Goal: Information Seeking & Learning: Learn about a topic

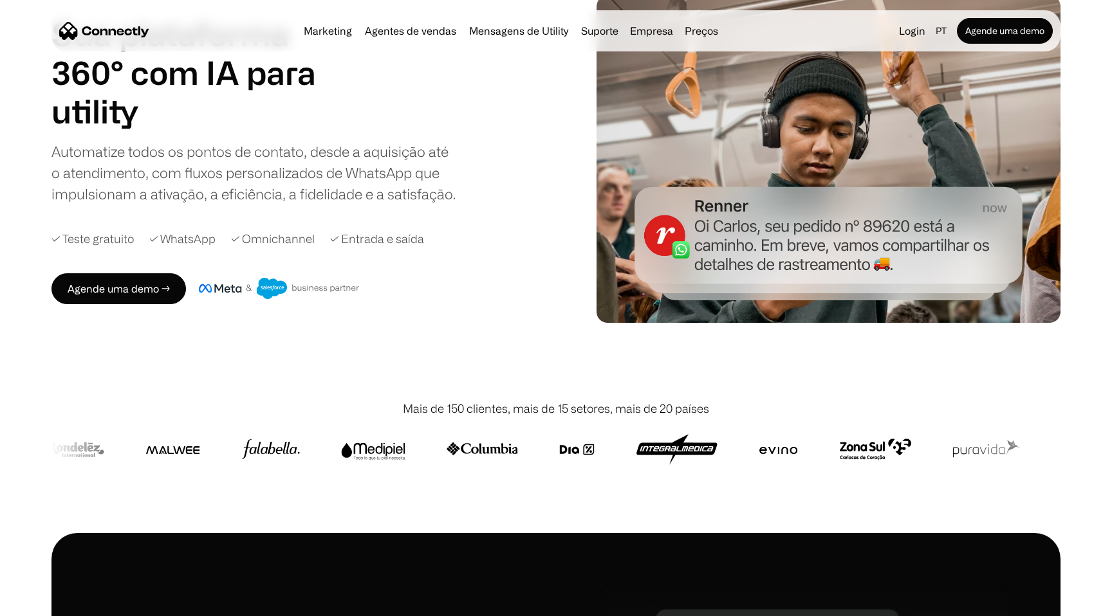
scroll to position [106, 0]
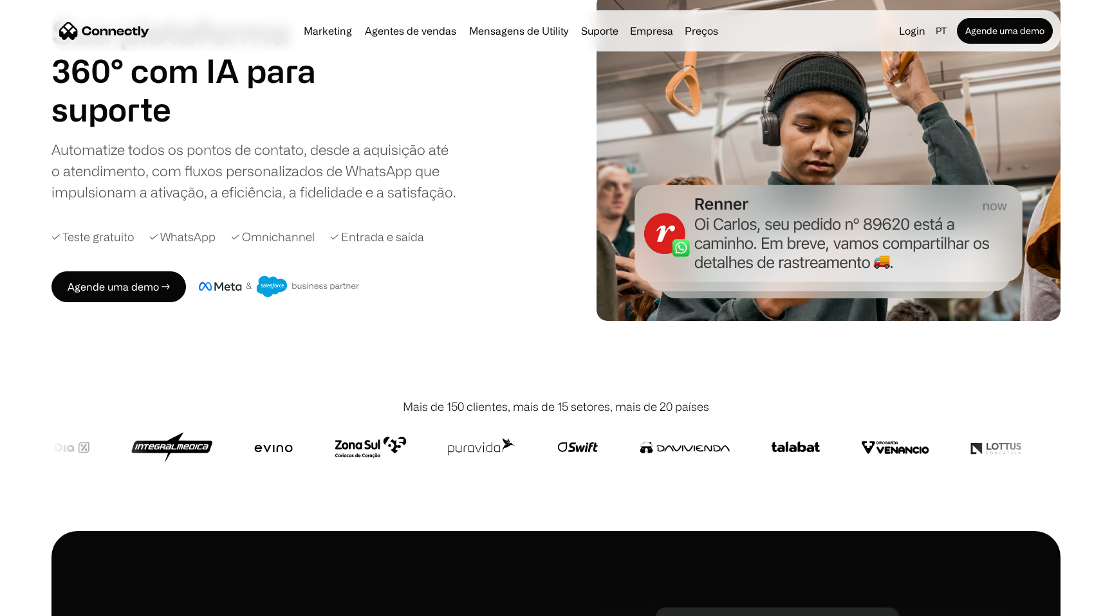
click at [660, 488] on div "Mais de 150 clientes, mais de 15 setores, mais de 20 países" at bounding box center [555, 451] width 1009 height 159
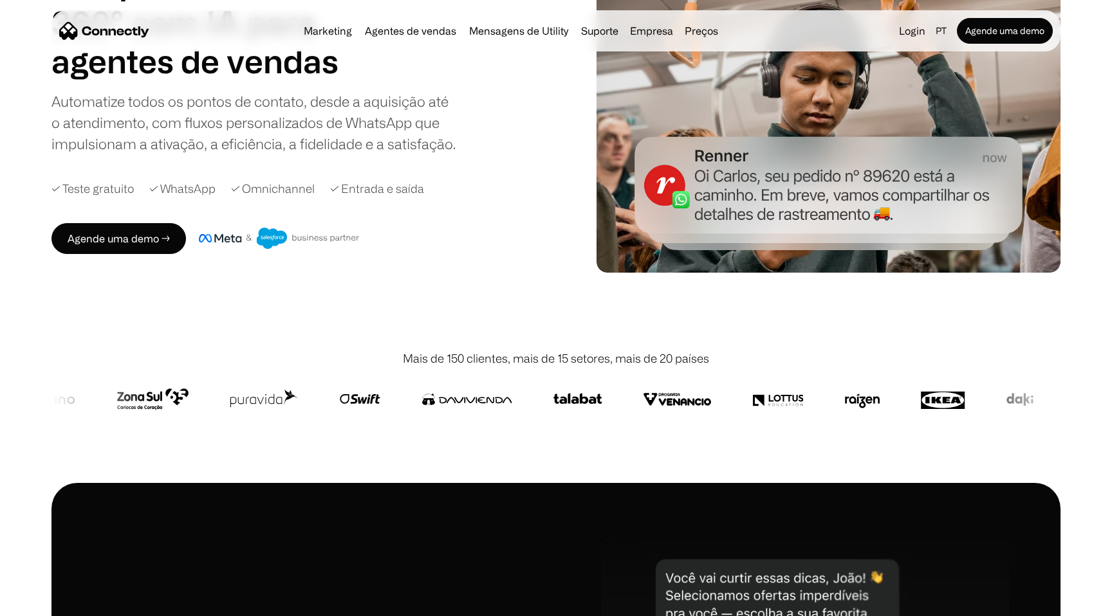
scroll to position [0, 0]
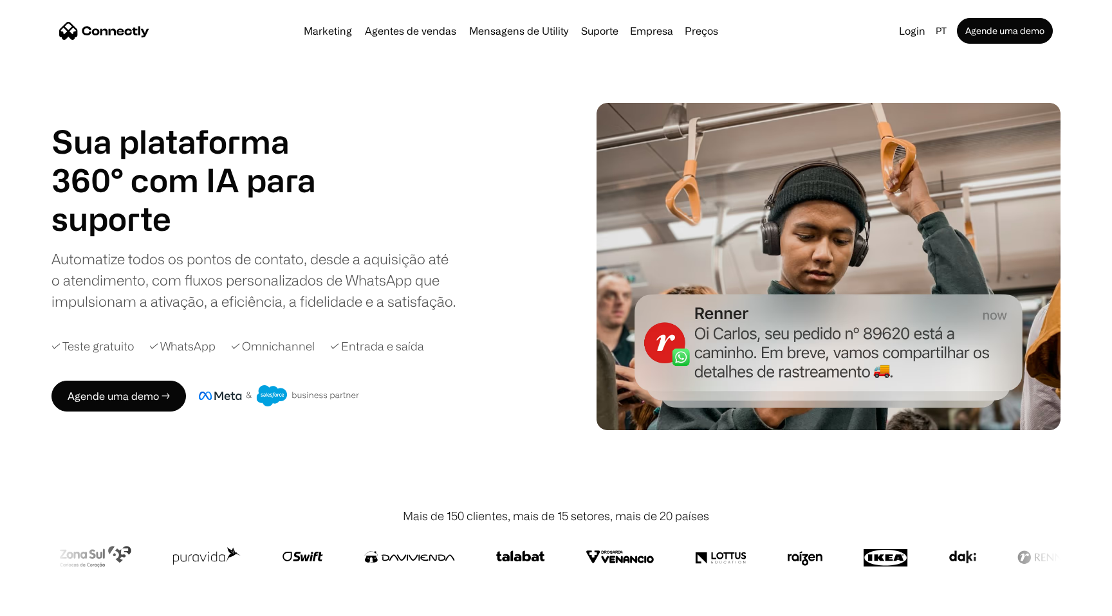
click at [205, 275] on div "Automatize todos os pontos de contato, desde a aquisição até o atendimento, com…" at bounding box center [253, 280] width 405 height 64
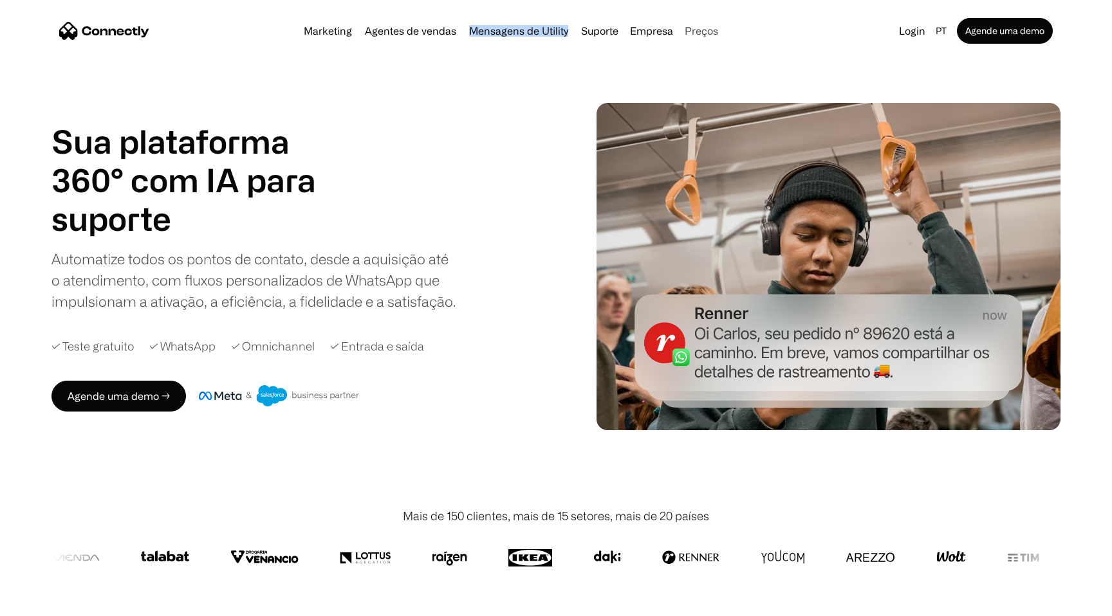
click at [701, 30] on link "Preços" at bounding box center [701, 31] width 44 height 10
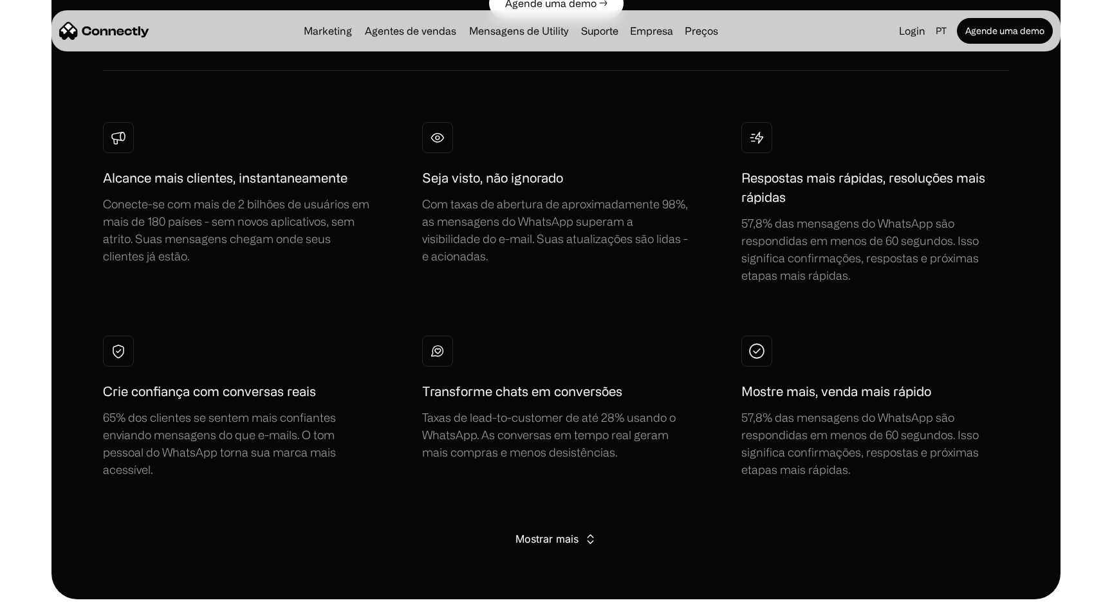
scroll to position [754, 0]
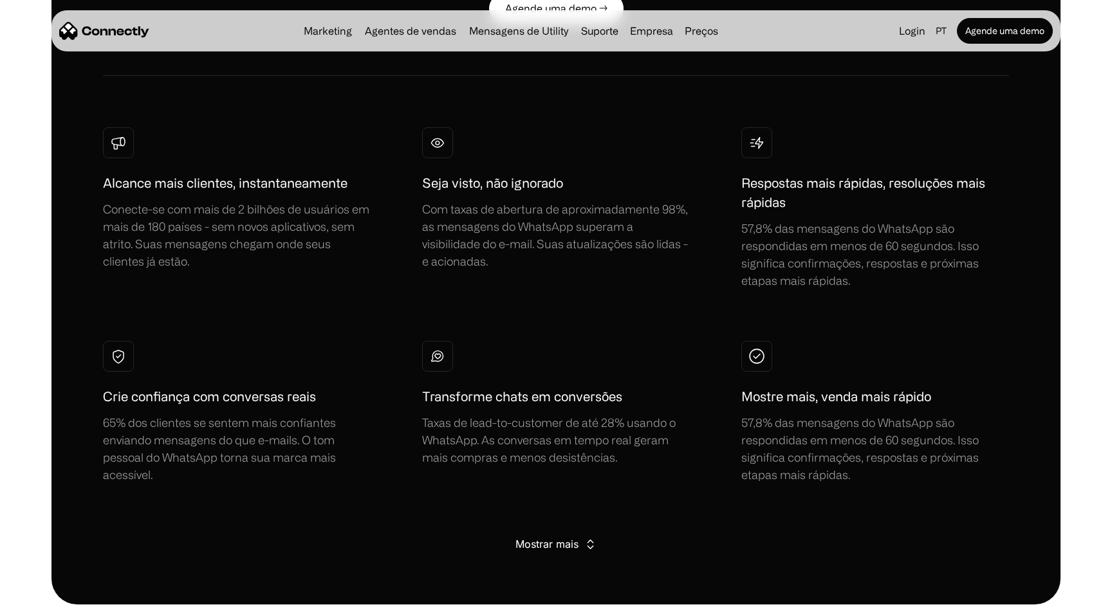
click at [533, 543] on div "Mostrar mais" at bounding box center [546, 544] width 63 height 18
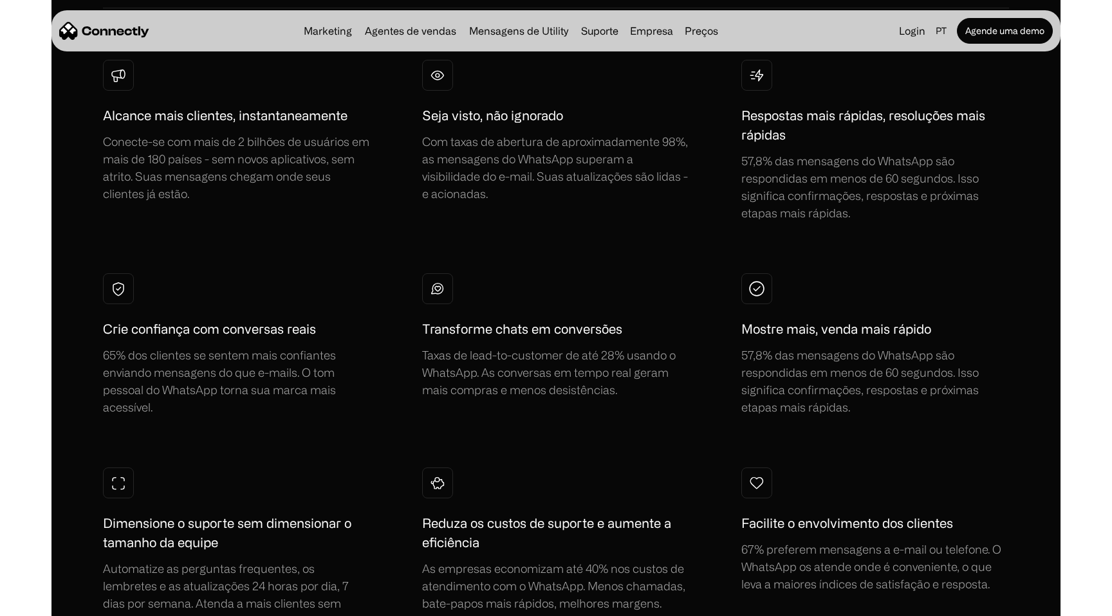
scroll to position [0, 0]
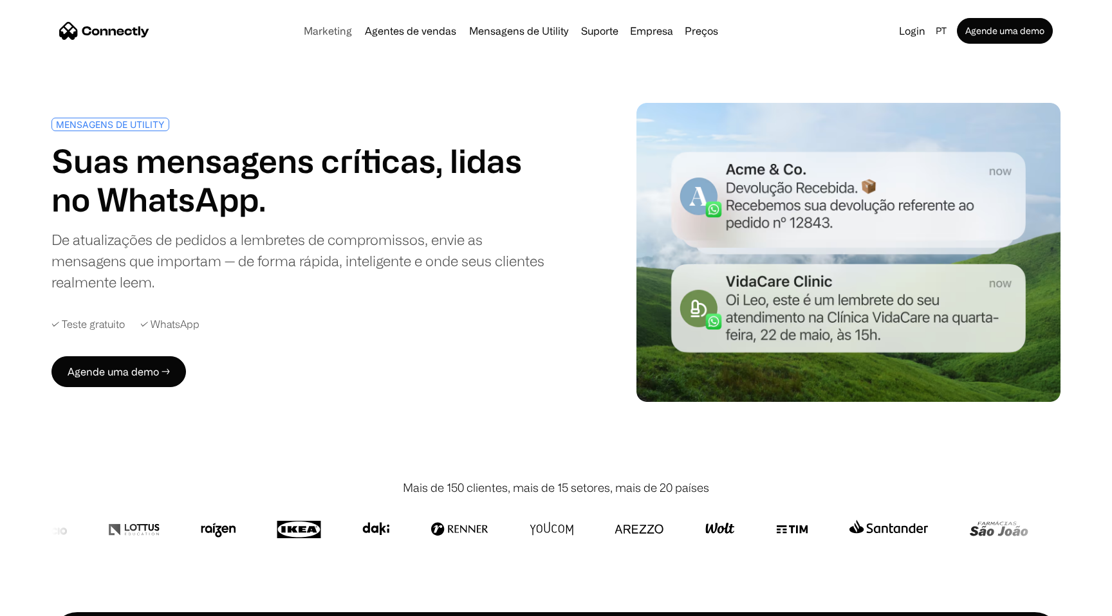
click at [316, 30] on link "Marketing" at bounding box center [328, 31] width 59 height 10
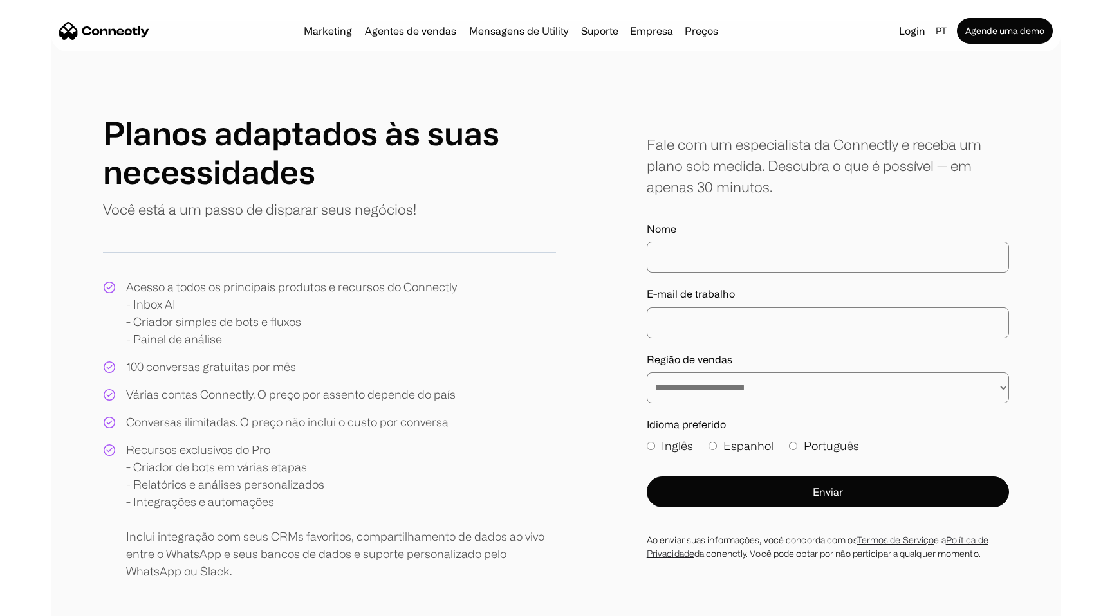
scroll to position [543, 0]
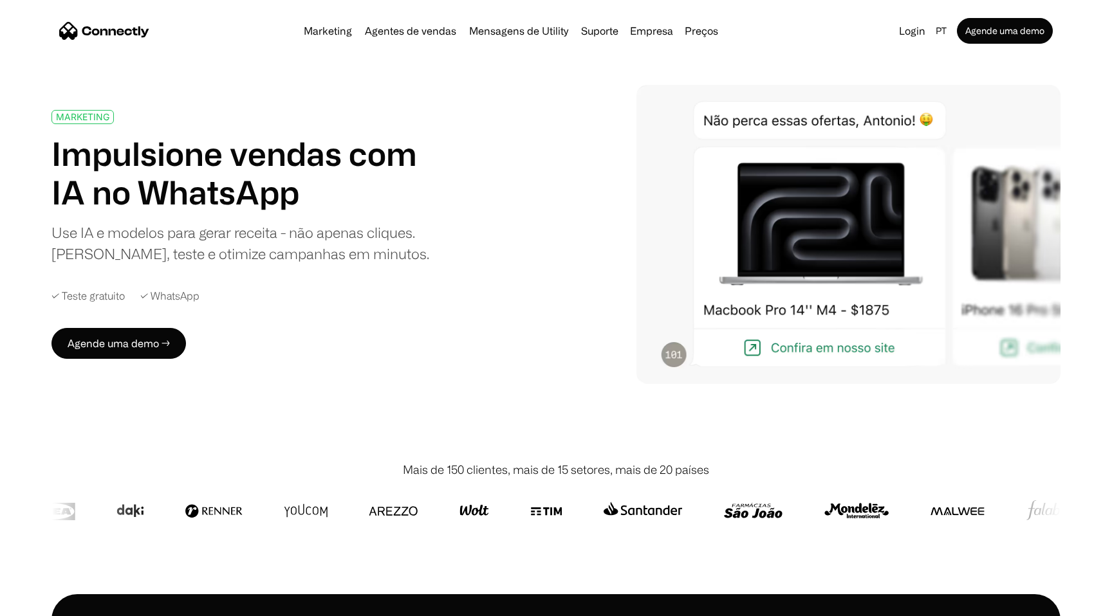
scroll to position [22, 0]
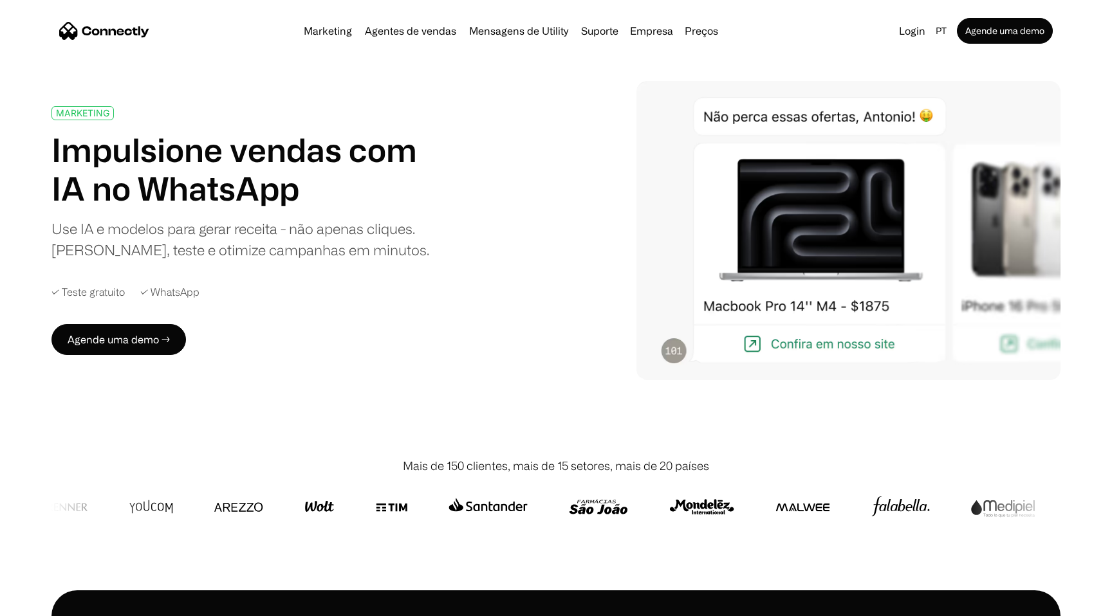
click at [814, 275] on img at bounding box center [848, 230] width 424 height 299
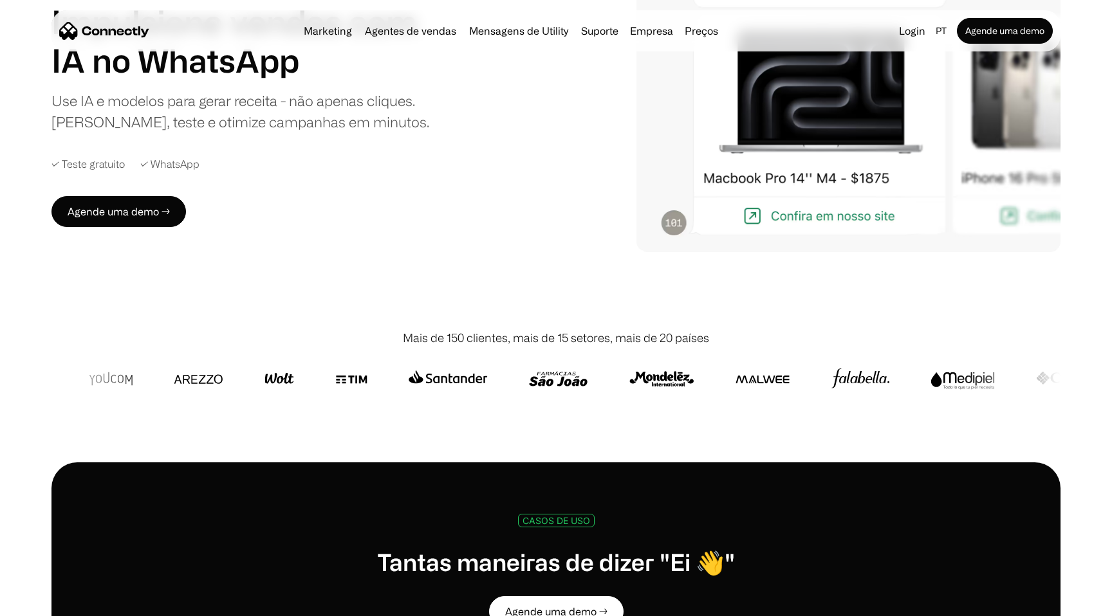
scroll to position [169, 0]
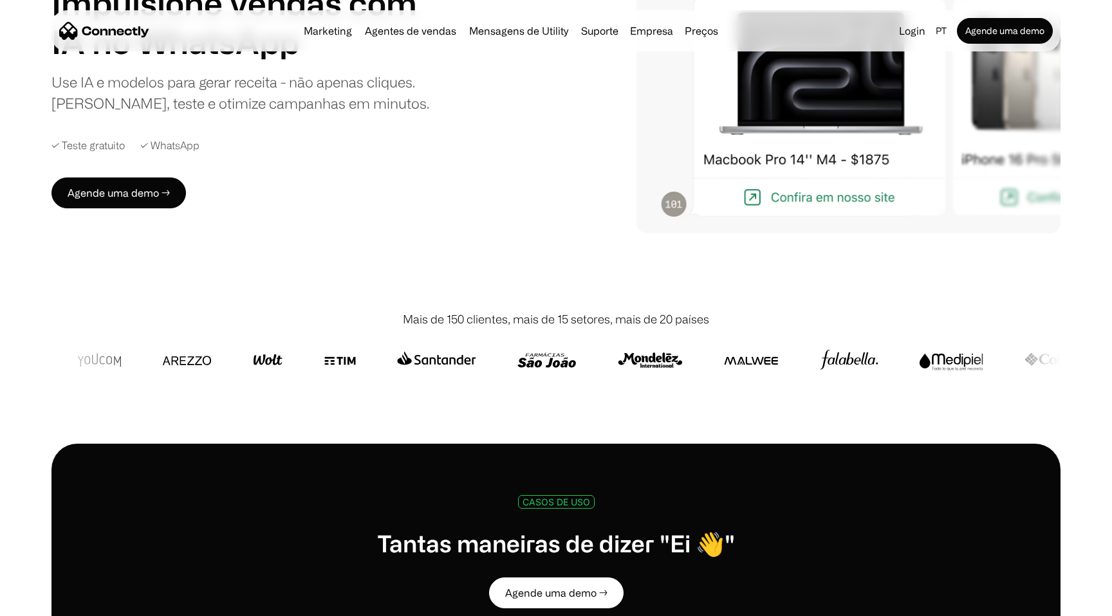
click at [669, 202] on img at bounding box center [848, 83] width 424 height 299
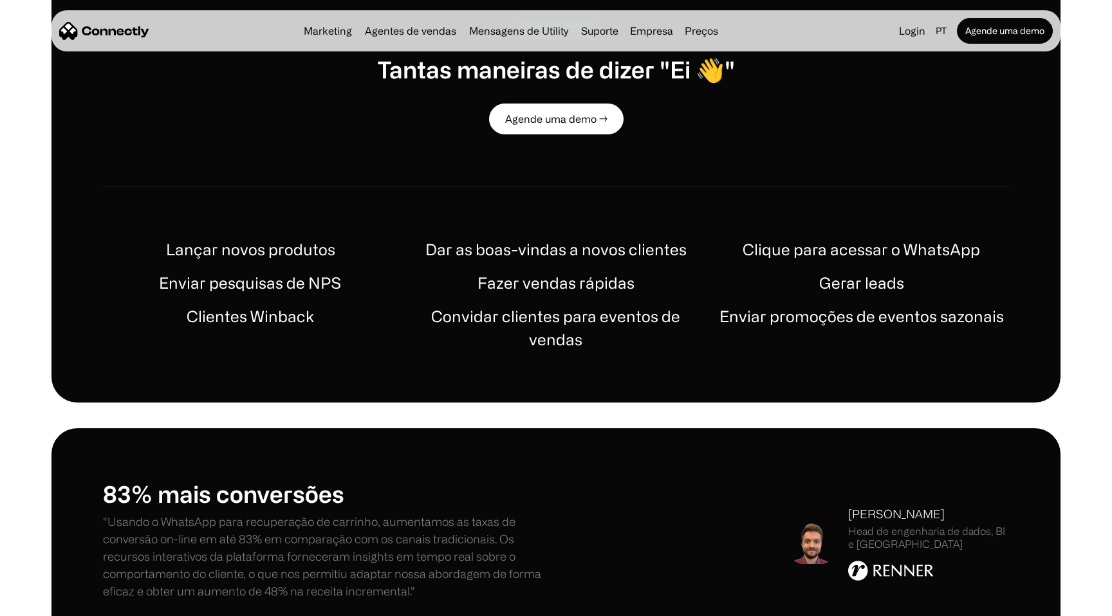
scroll to position [643, 0]
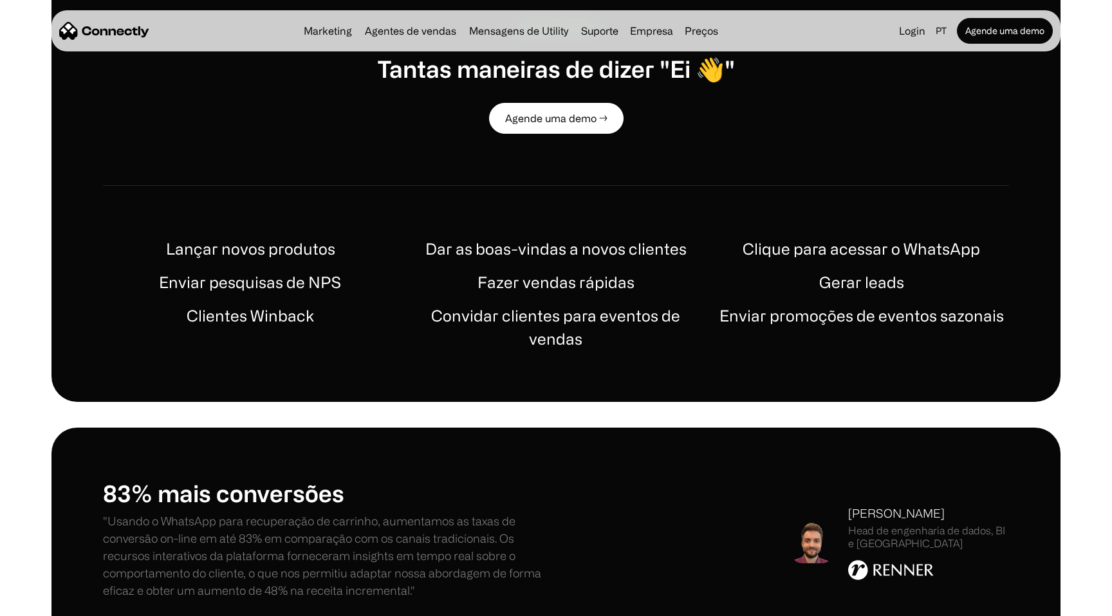
click at [265, 253] on h1 "Lançar novos produtos" at bounding box center [250, 248] width 169 height 23
click at [568, 288] on h1 "Fazer vendas rápidas" at bounding box center [555, 282] width 157 height 23
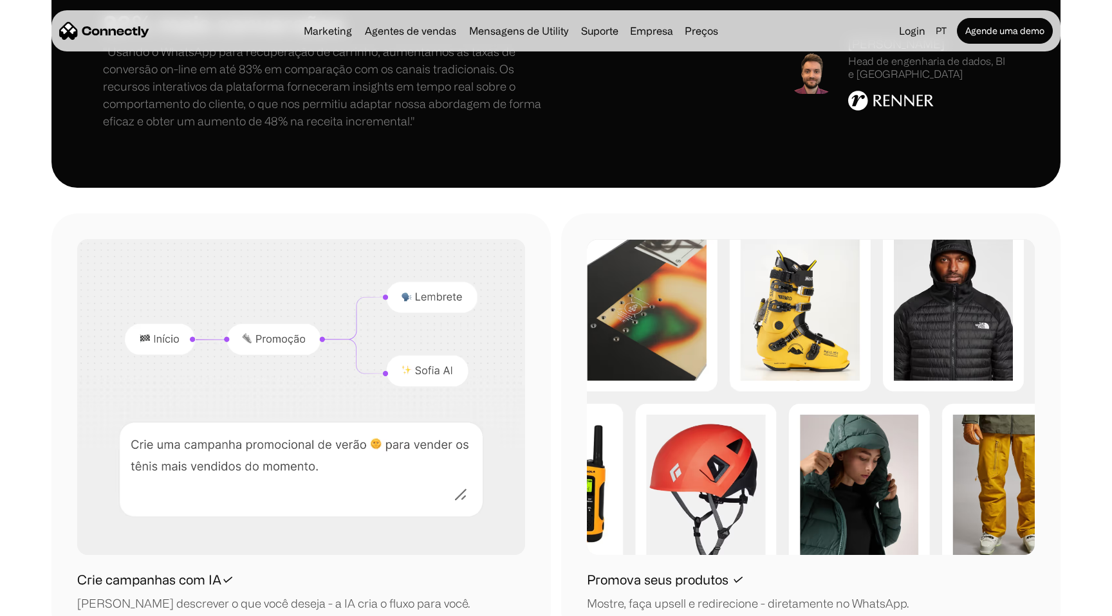
scroll to position [1143, 0]
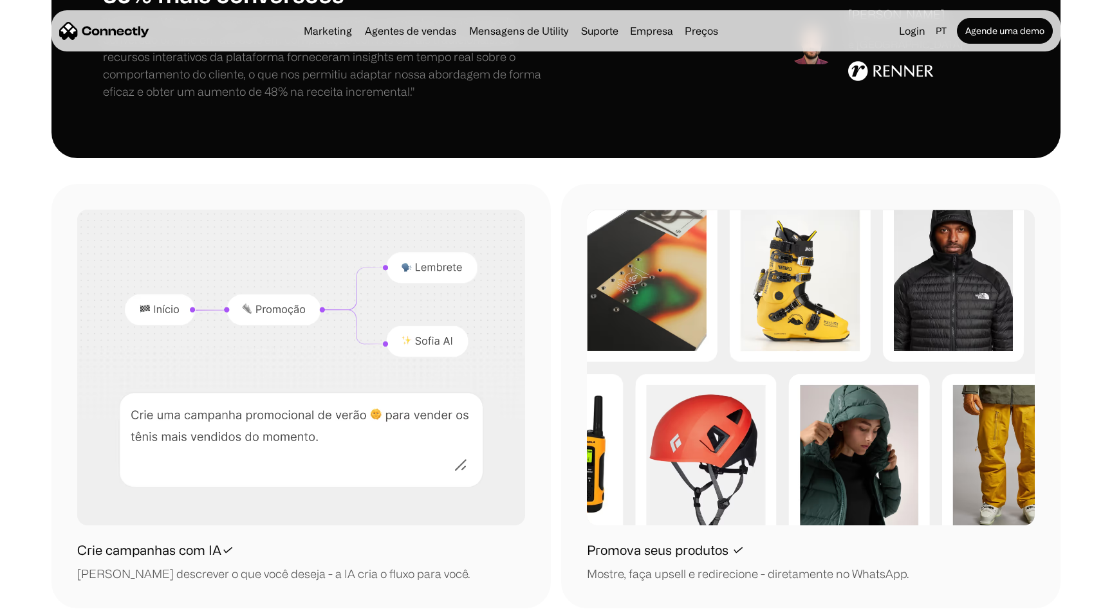
click at [460, 461] on img at bounding box center [301, 368] width 448 height 316
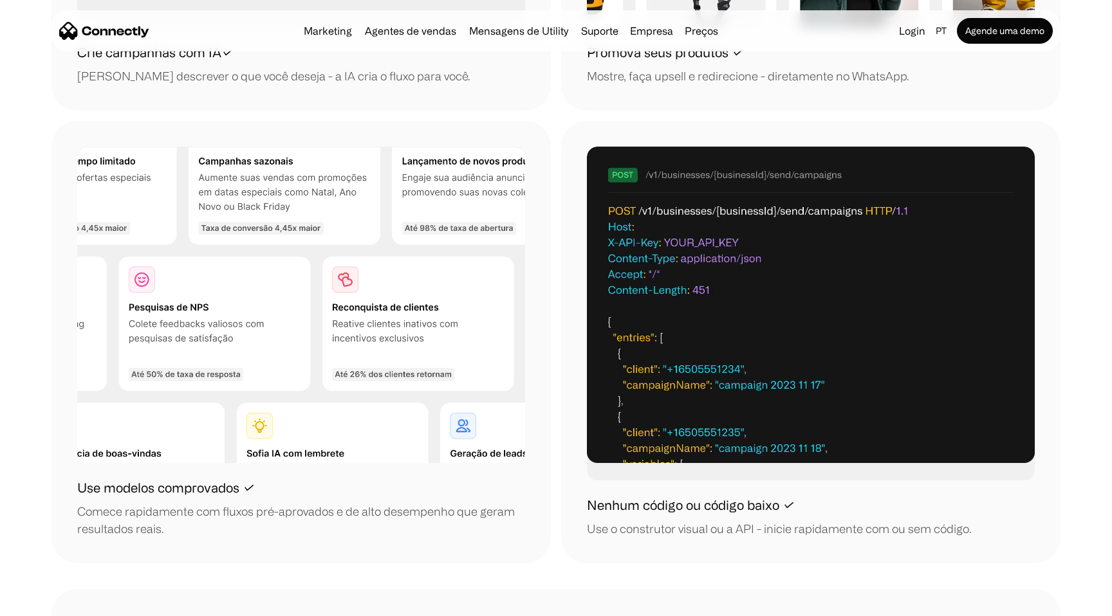
scroll to position [1642, 0]
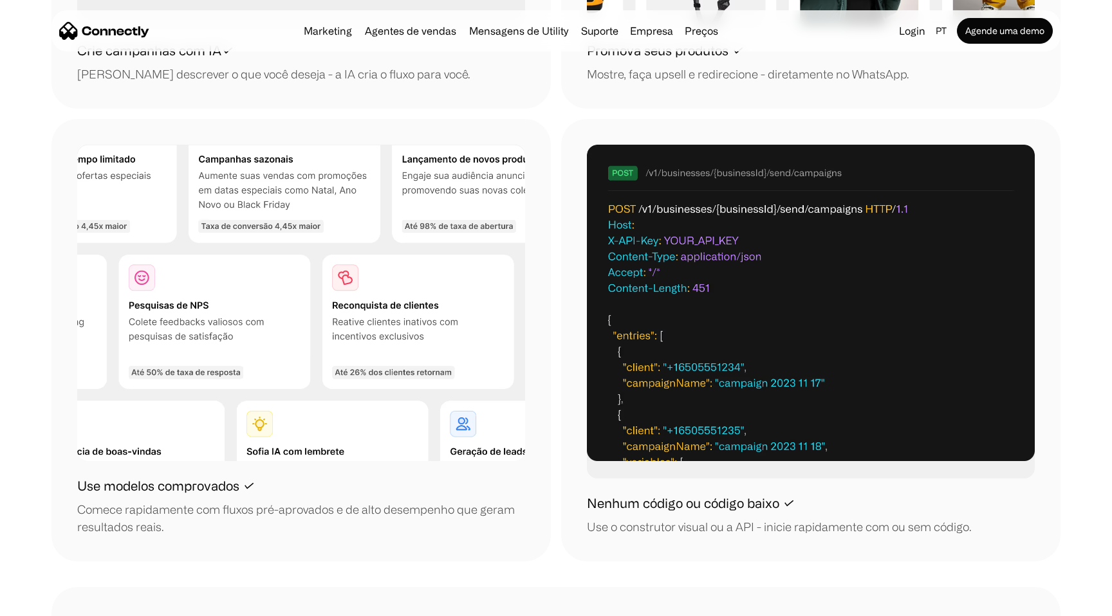
click at [611, 68] on div "Mostre, faça upsell e redirecione - diretamente no WhatsApp." at bounding box center [748, 74] width 322 height 17
